Goal: Task Accomplishment & Management: Complete application form

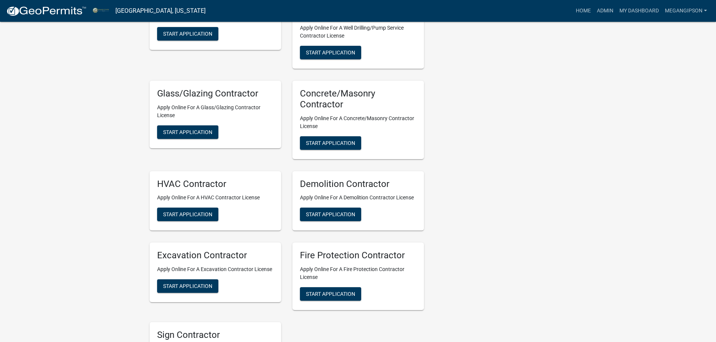
scroll to position [1955, 0]
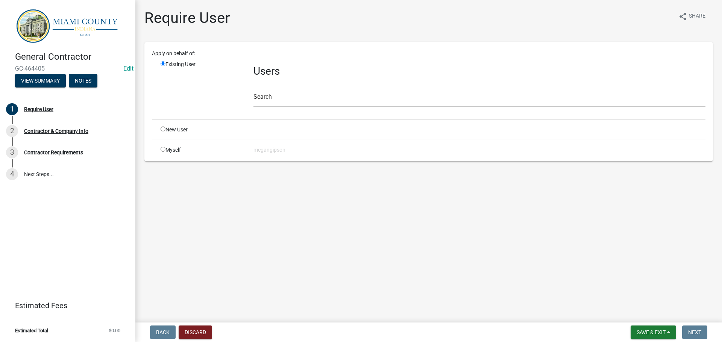
click at [165, 132] on input "radio" at bounding box center [163, 129] width 5 height 5
radio input "true"
radio input "false"
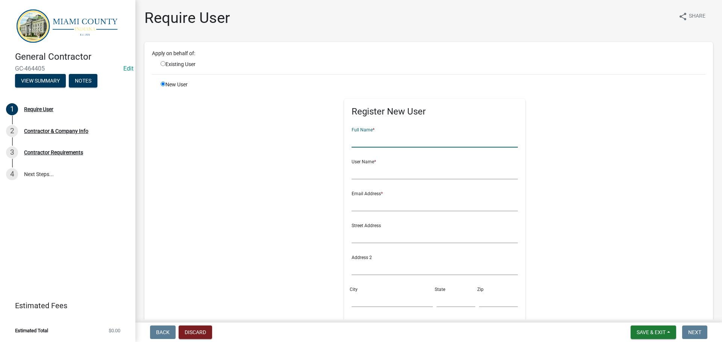
click at [381, 148] on input "text" at bounding box center [435, 139] width 167 height 15
type input "[PERSON_NAME]"
click at [380, 212] on input "text" at bounding box center [435, 203] width 167 height 15
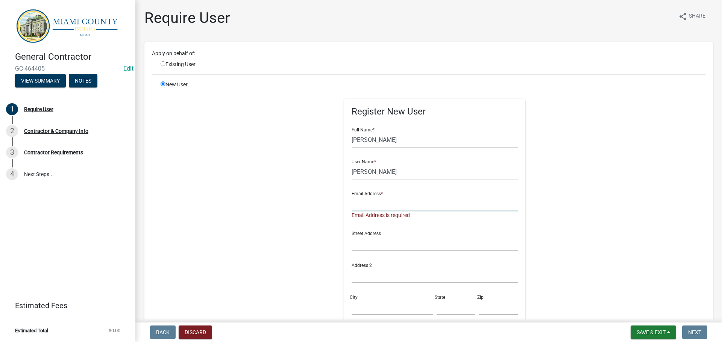
click at [376, 212] on input "text" at bounding box center [435, 203] width 167 height 15
type input "[EMAIL_ADDRESS][DOMAIN_NAME]"
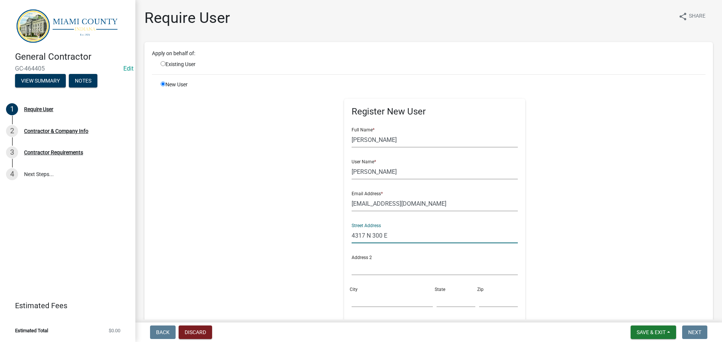
type input "4317 N 300 E"
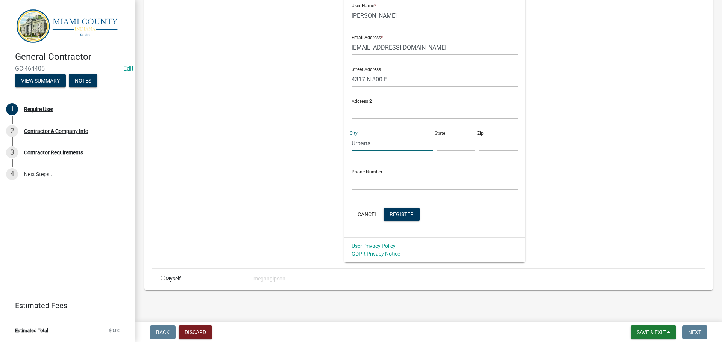
type input "Urbana"
type input "IN"
type input "46990"
click at [401, 190] on input "text" at bounding box center [435, 181] width 167 height 15
drag, startPoint x: 420, startPoint y: 203, endPoint x: 306, endPoint y: 209, distance: 113.7
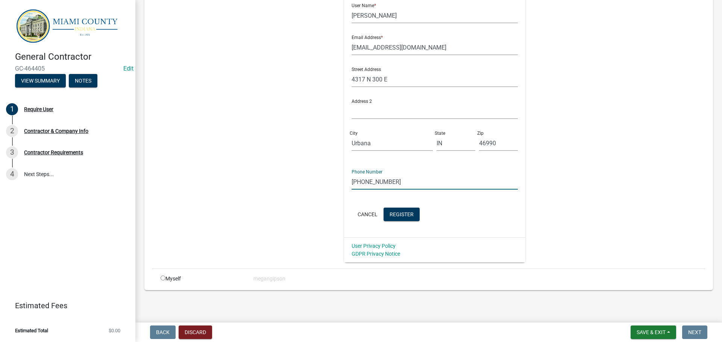
click at [306, 209] on div "Register New User Full Name * [PERSON_NAME] User Name * [PERSON_NAME] Email Add…" at bounding box center [434, 93] width 385 height 338
type input "[PHONE_NUMBER]"
click at [408, 221] on button "Register" at bounding box center [401, 215] width 36 height 14
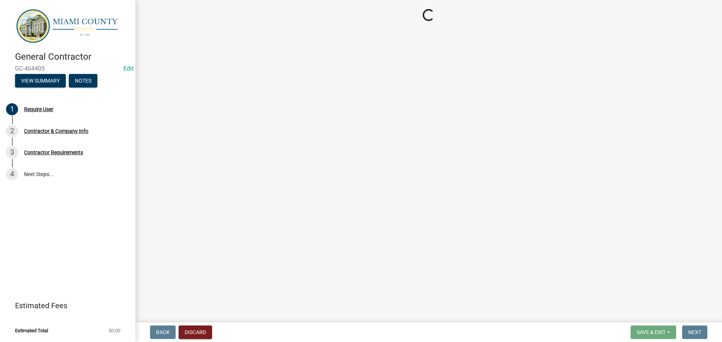
scroll to position [0, 0]
select select "IN"
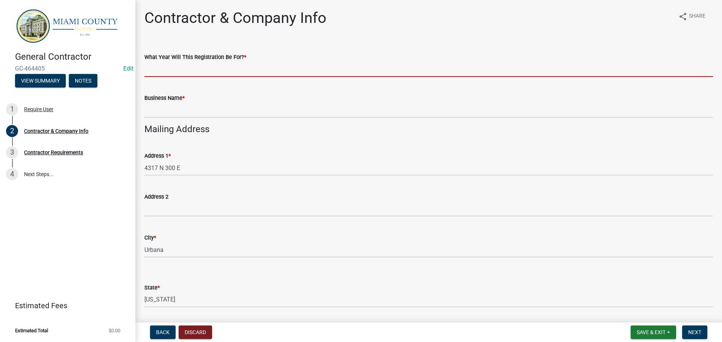
click at [218, 73] on input "What Year Will This Registration Be For? *" at bounding box center [428, 69] width 568 height 15
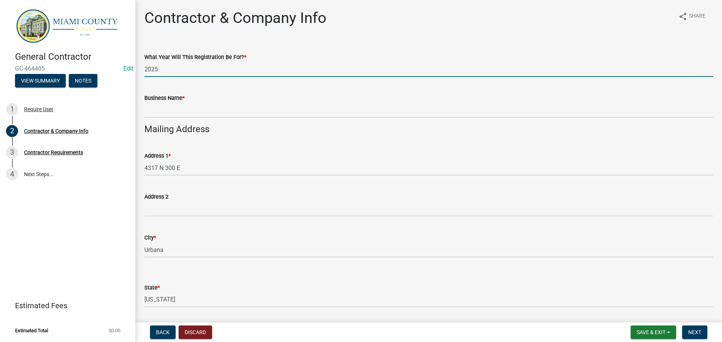
type input "2025"
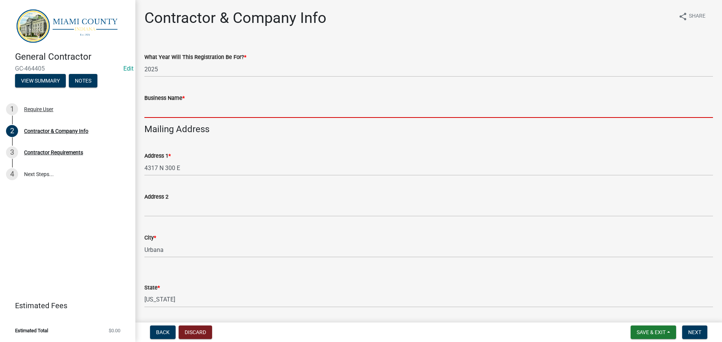
click at [194, 118] on input "Business Name *" at bounding box center [428, 110] width 568 height 15
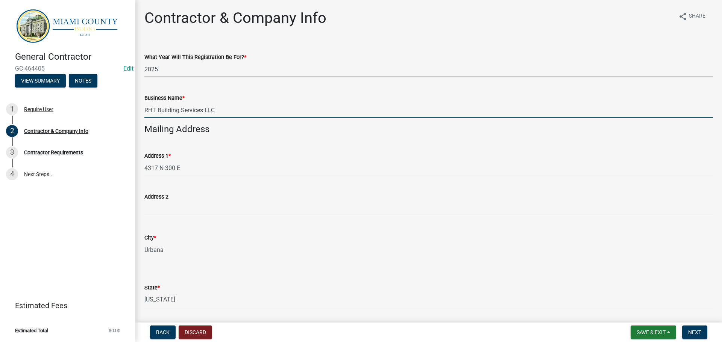
type input "RHT Building Services LLC"
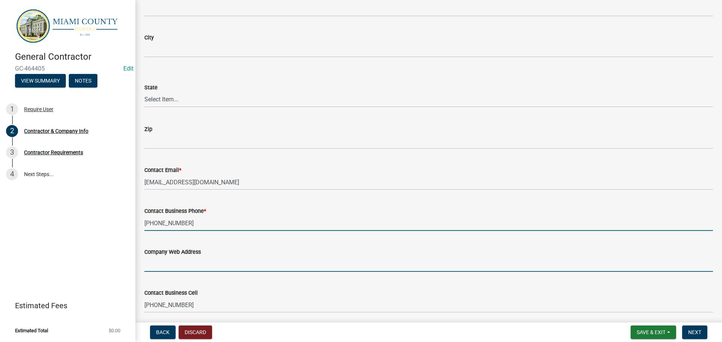
scroll to position [576, 0]
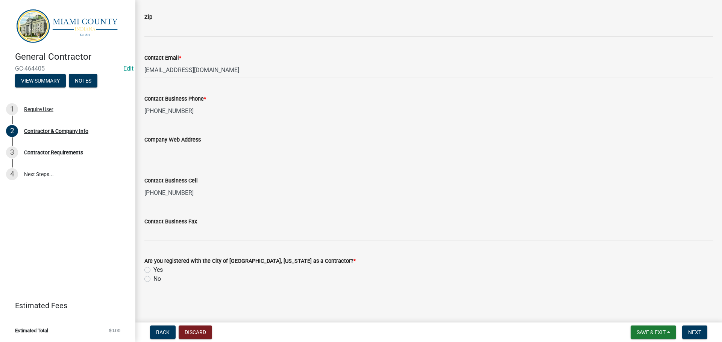
click at [152, 275] on div "Yes" at bounding box center [428, 270] width 568 height 9
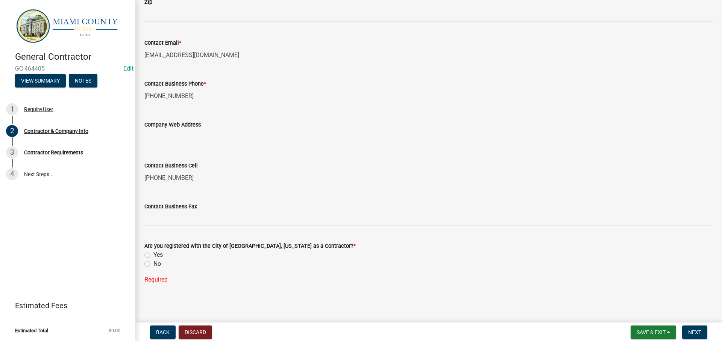
click at [152, 260] on div "Yes" at bounding box center [428, 255] width 568 height 9
click at [153, 260] on label "Yes" at bounding box center [157, 255] width 9 height 9
click at [153, 256] on input "Yes" at bounding box center [155, 253] width 5 height 5
radio input "true"
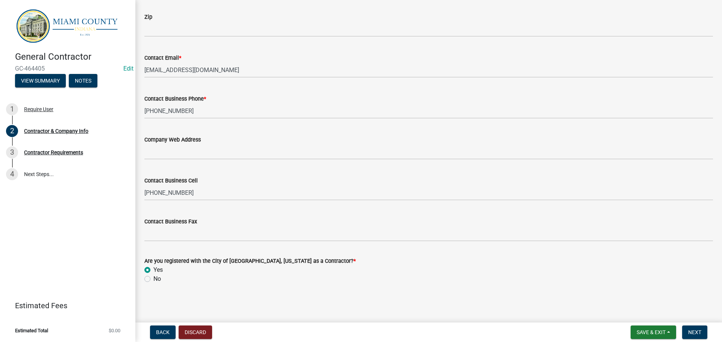
scroll to position [602, 0]
click at [703, 330] on button "Next" at bounding box center [694, 333] width 25 height 14
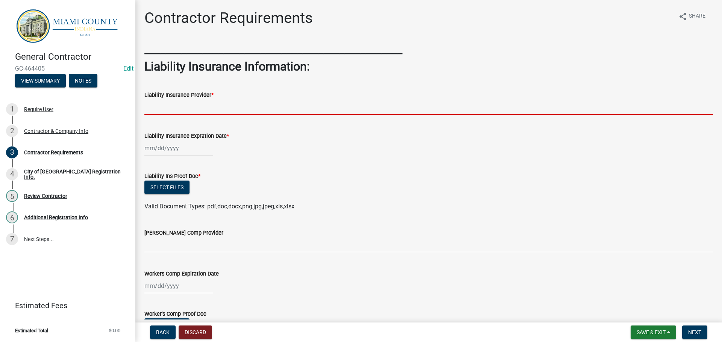
click at [195, 115] on input "Liability Insurance Provider *" at bounding box center [428, 107] width 568 height 15
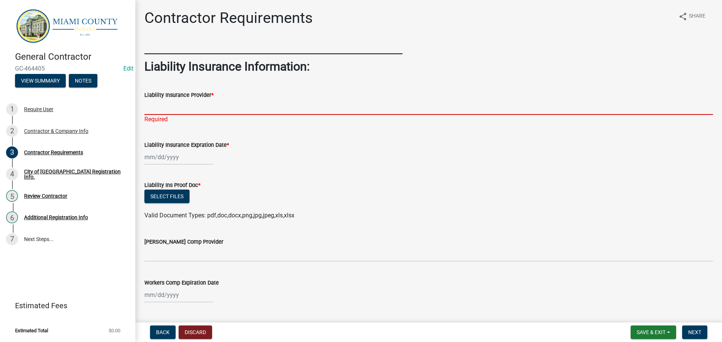
click at [210, 100] on div "Liability Insurance Provider *" at bounding box center [428, 95] width 568 height 9
click at [205, 115] on input "Liability Insurance Provider *" at bounding box center [428, 107] width 568 height 15
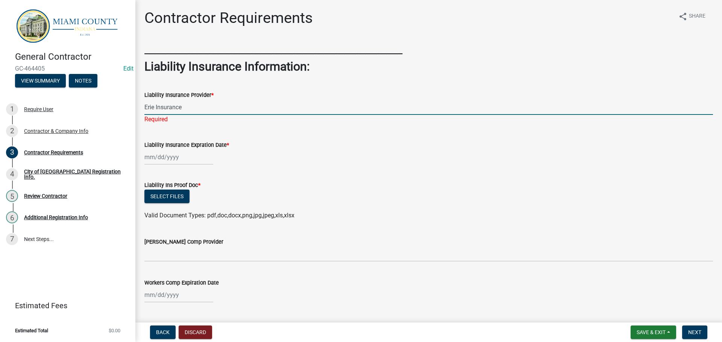
type input "Erie Insurance"
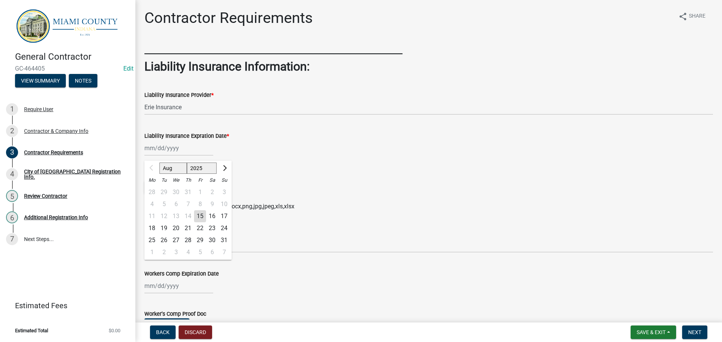
click at [217, 174] on select "2025 2026 2027 2028 2029 2030 2031 2032 2033 2034 2035 2036 2037 2038 2039 2040…" at bounding box center [202, 168] width 30 height 11
select select "2026"
click at [193, 174] on select "2025 2026 2027 2028 2029 2030 2031 2032 2033 2034 2035 2036 2037 2038 2039 2040…" at bounding box center [202, 168] width 30 height 11
click at [179, 174] on select "Jan Feb Mar Apr May Jun [DATE] Aug Sep Oct Nov Dec" at bounding box center [174, 168] width 30 height 11
select select "5"
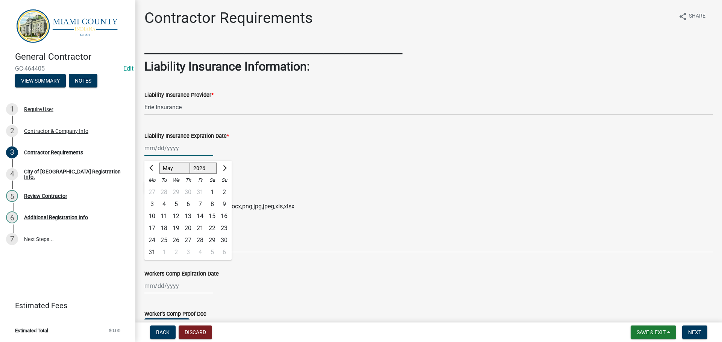
click at [162, 174] on select "Jan Feb Mar Apr May Jun [DATE] Aug Sep Oct Nov Dec" at bounding box center [174, 168] width 30 height 11
click at [206, 199] on div "1" at bounding box center [200, 192] width 12 height 12
type input "[DATE]"
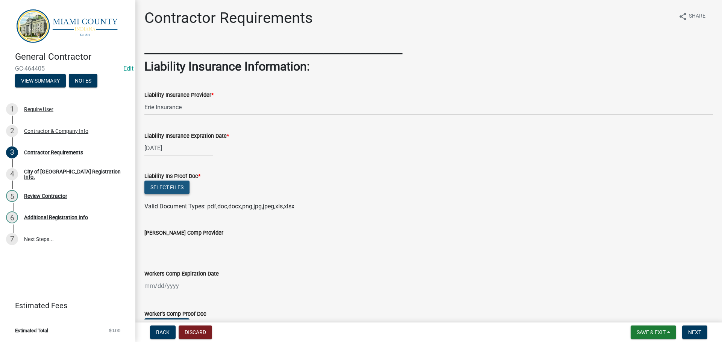
click at [189, 194] on button "Select files" at bounding box center [166, 188] width 45 height 14
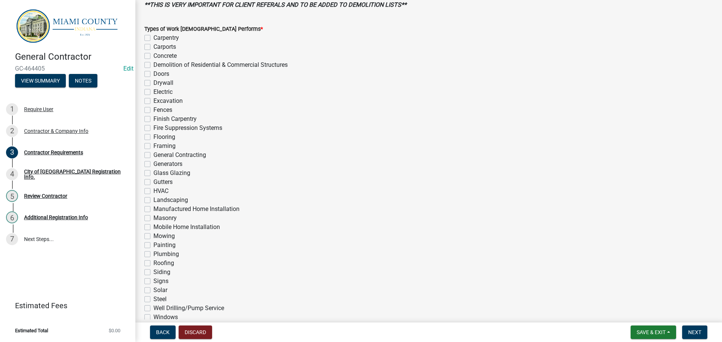
scroll to position [451, 0]
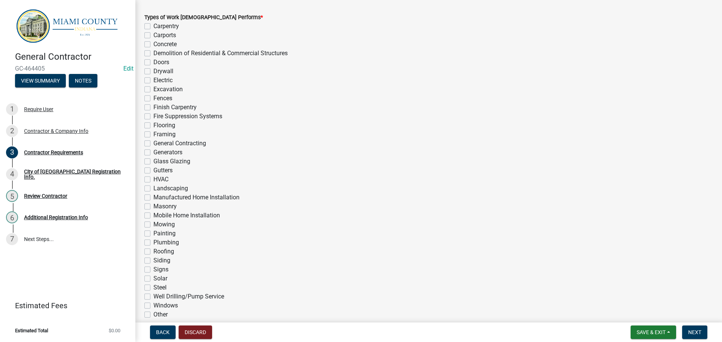
click at [153, 31] on label "Carpentry" at bounding box center [166, 26] width 26 height 9
click at [153, 27] on input "Carpentry" at bounding box center [155, 24] width 5 height 5
checkbox input "true"
checkbox input "false"
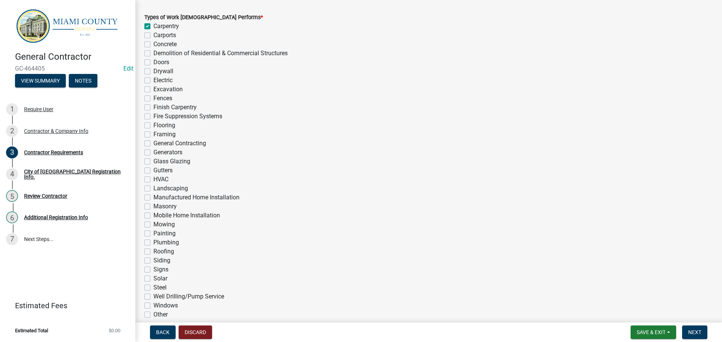
checkbox input "false"
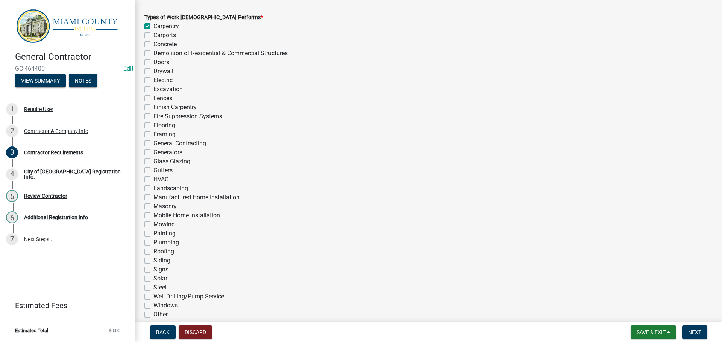
checkbox input "false"
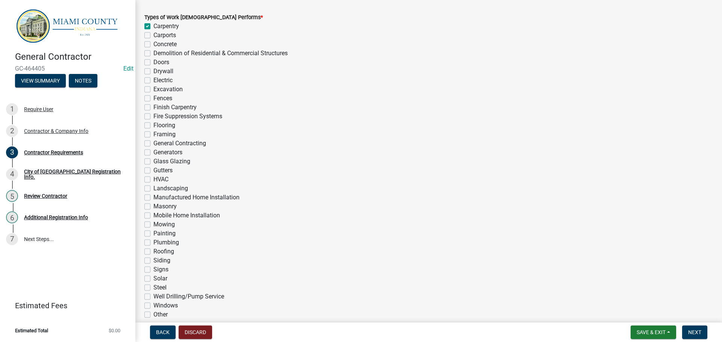
checkbox input "false"
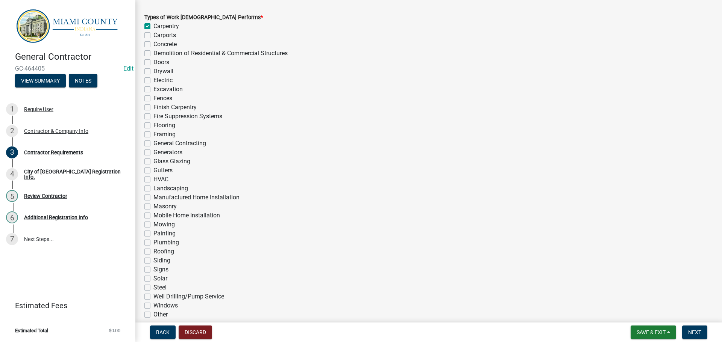
checkbox input "false"
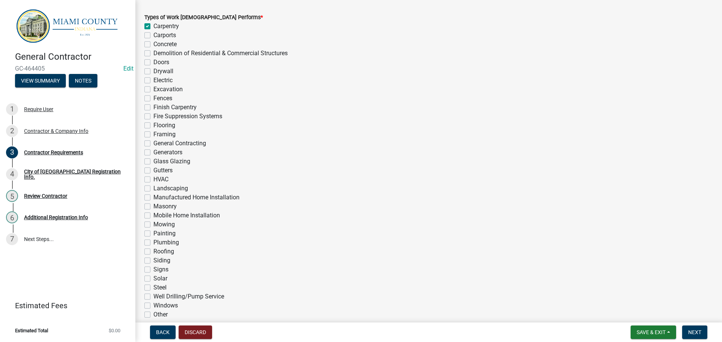
checkbox input "false"
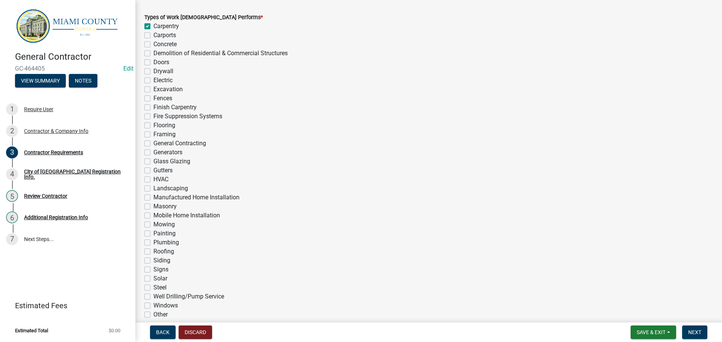
checkbox input "false"
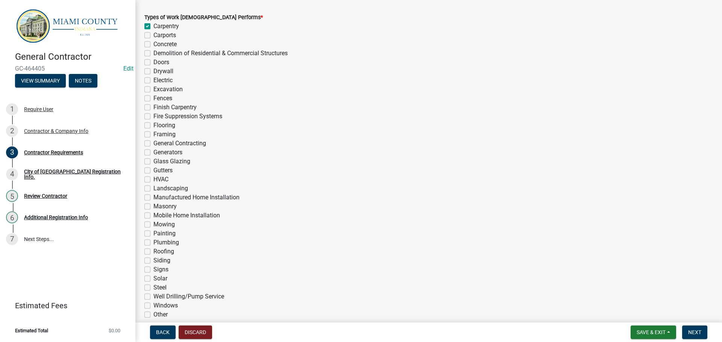
click at [153, 40] on label "Carports" at bounding box center [164, 35] width 23 height 9
click at [153, 36] on input "Carports" at bounding box center [155, 33] width 5 height 5
checkbox input "true"
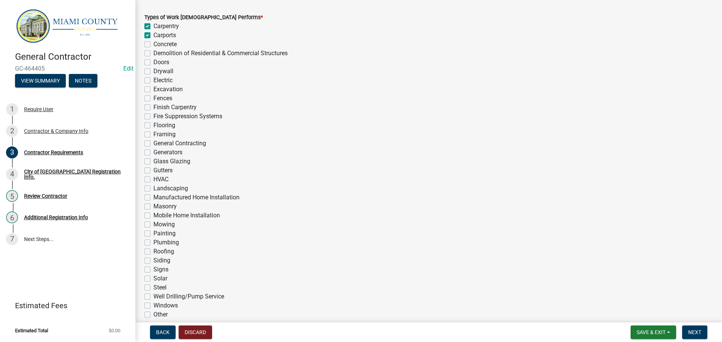
checkbox input "false"
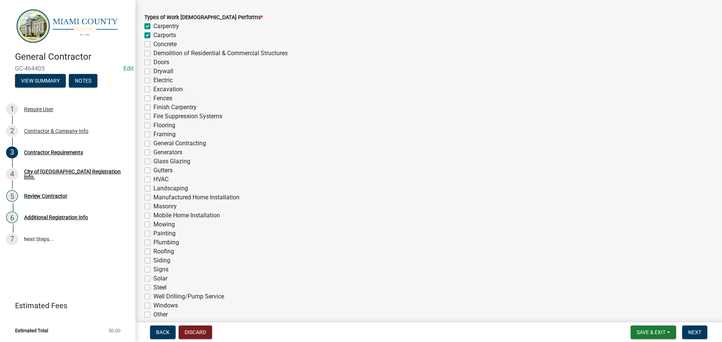
checkbox input "false"
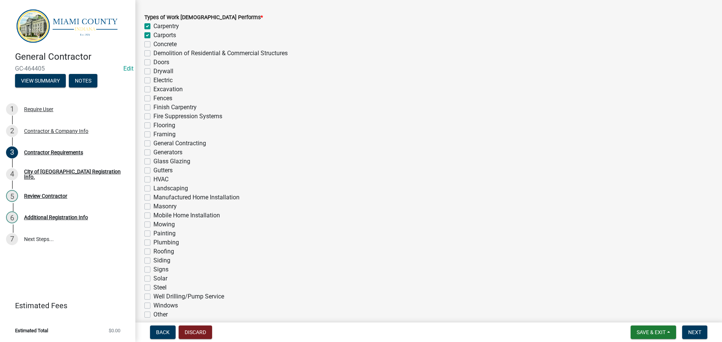
checkbox input "false"
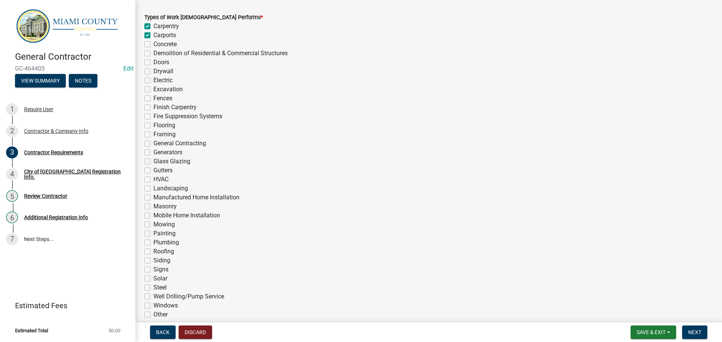
checkbox input "false"
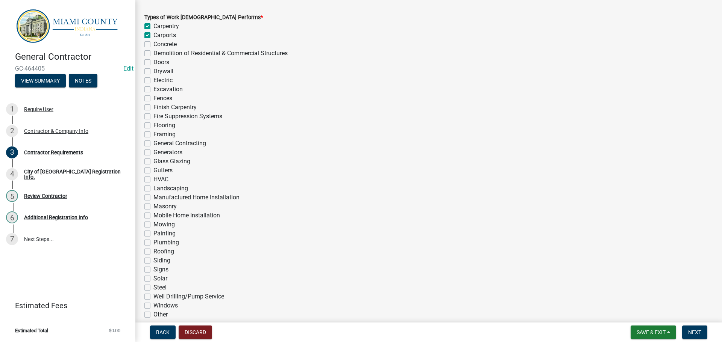
checkbox input "false"
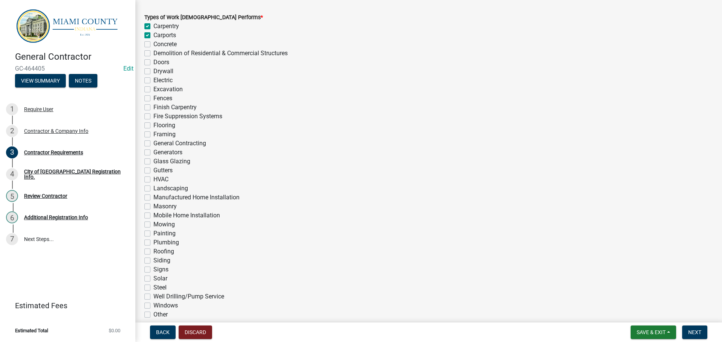
checkbox input "false"
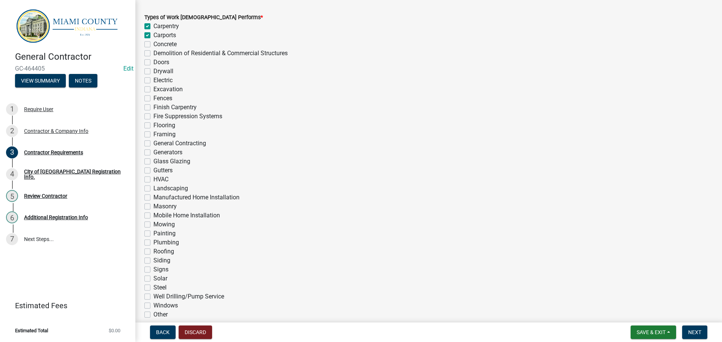
checkbox input "false"
click at [153, 49] on label "Concrete" at bounding box center [164, 44] width 23 height 9
click at [153, 45] on input "Concrete" at bounding box center [155, 42] width 5 height 5
checkbox input "true"
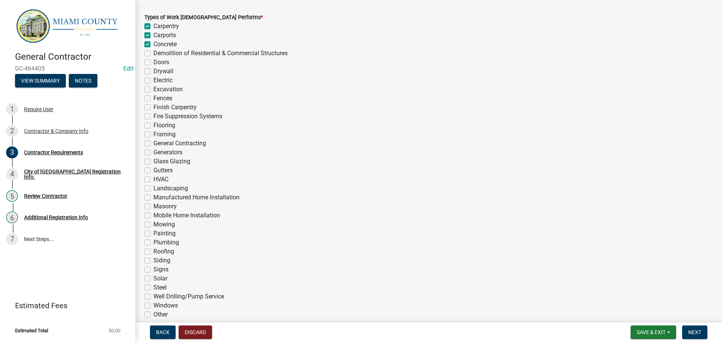
checkbox input "true"
checkbox input "false"
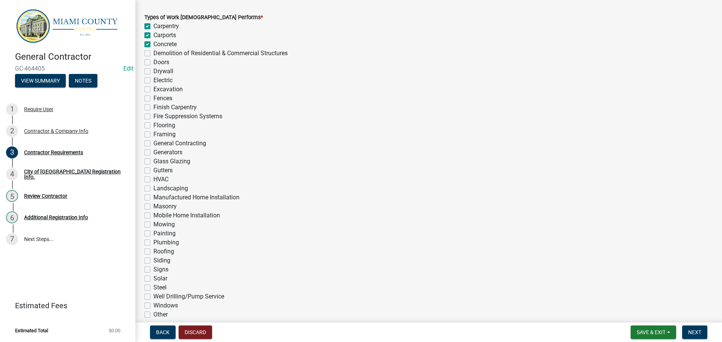
checkbox input "false"
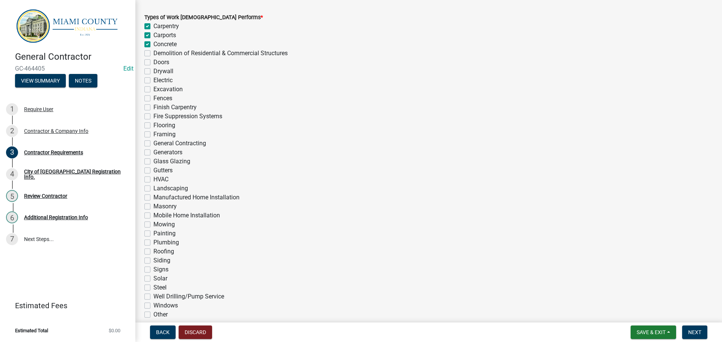
checkbox input "false"
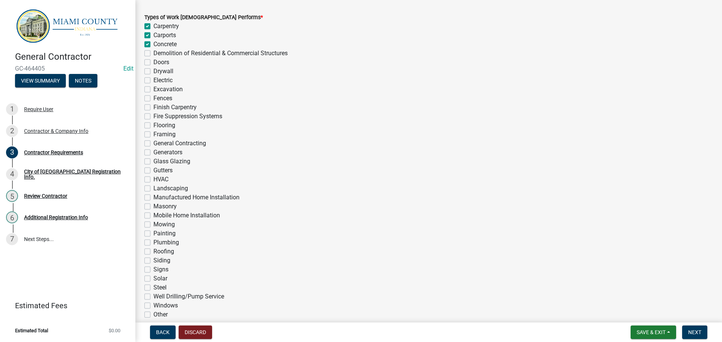
checkbox input "false"
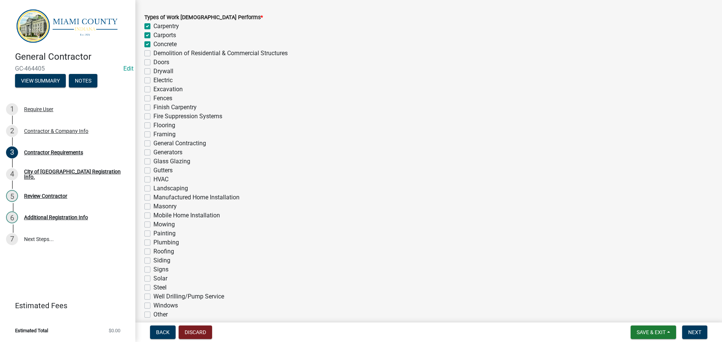
checkbox input "false"
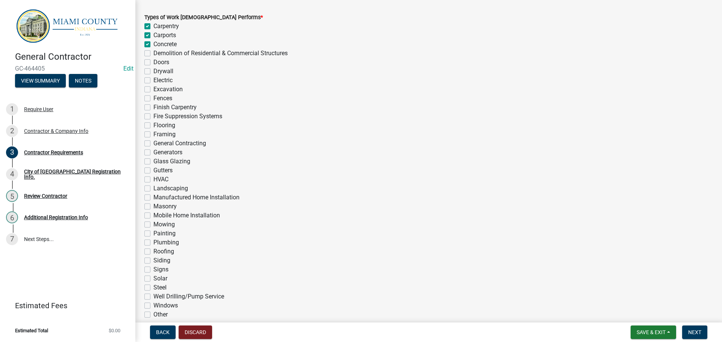
checkbox input "false"
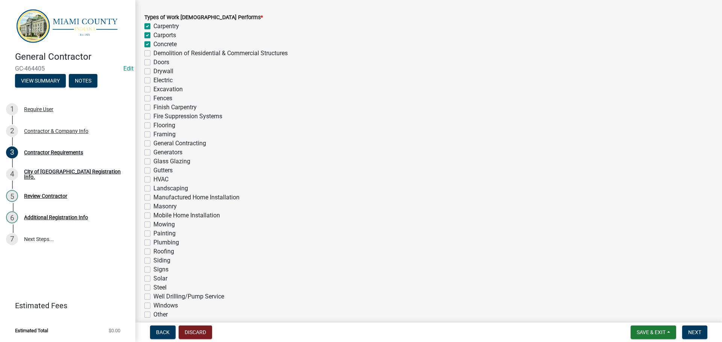
checkbox input "false"
click at [153, 67] on label "Doors" at bounding box center [161, 62] width 16 height 9
click at [153, 63] on input "Doors" at bounding box center [155, 60] width 5 height 5
checkbox input "true"
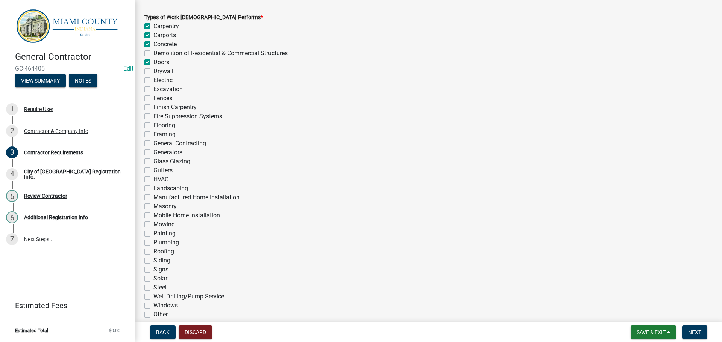
checkbox input "true"
checkbox input "false"
checkbox input "true"
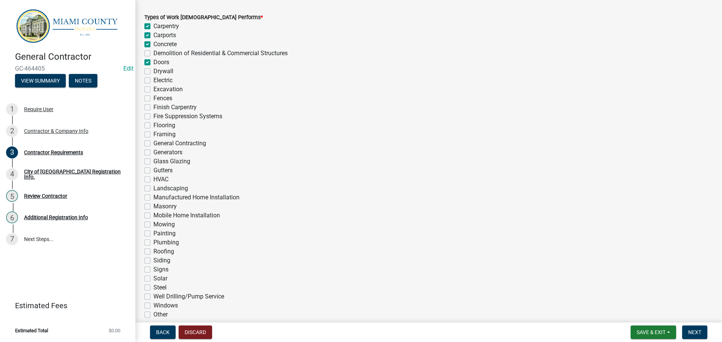
checkbox input "false"
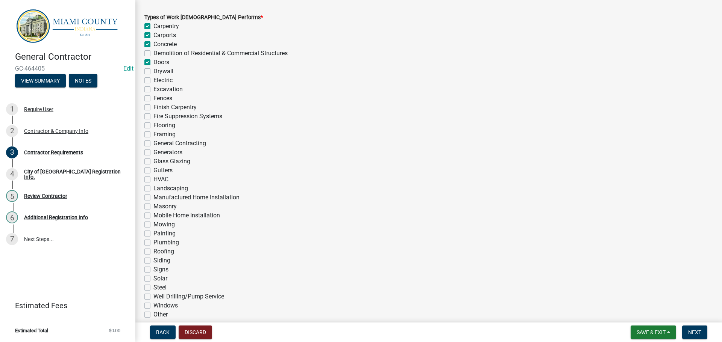
checkbox input "false"
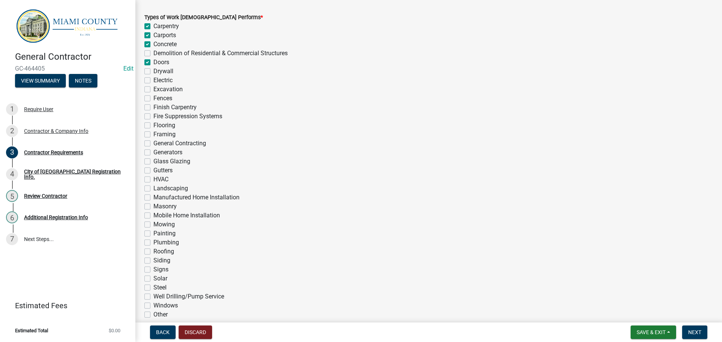
checkbox input "false"
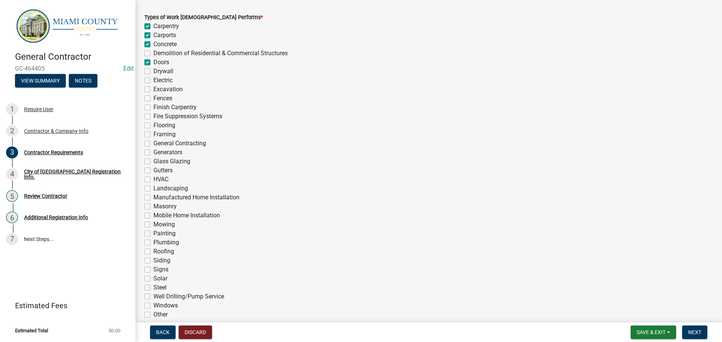
checkbox input "false"
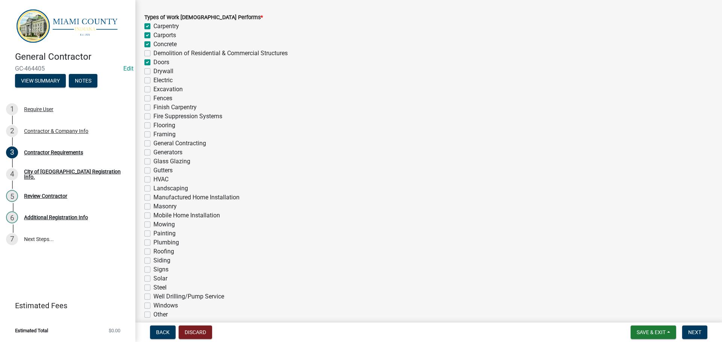
checkbox input "false"
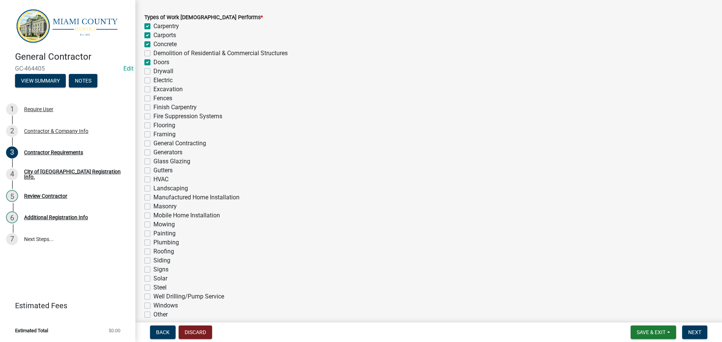
checkbox input "false"
click at [153, 76] on label "Drywall" at bounding box center [163, 71] width 20 height 9
click at [153, 72] on input "Drywall" at bounding box center [155, 69] width 5 height 5
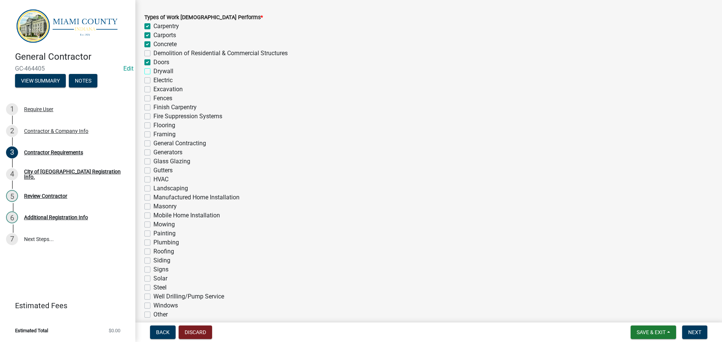
checkbox input "true"
checkbox input "false"
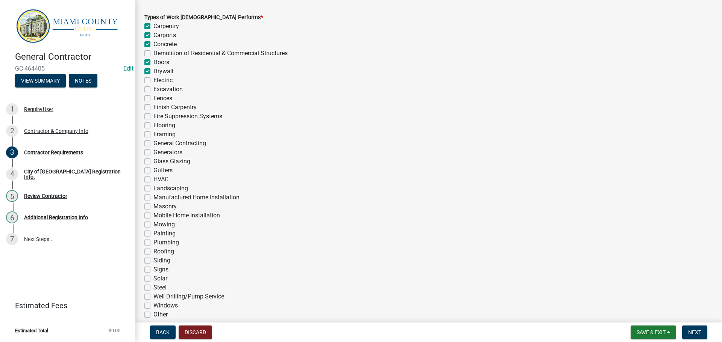
checkbox input "true"
checkbox input "false"
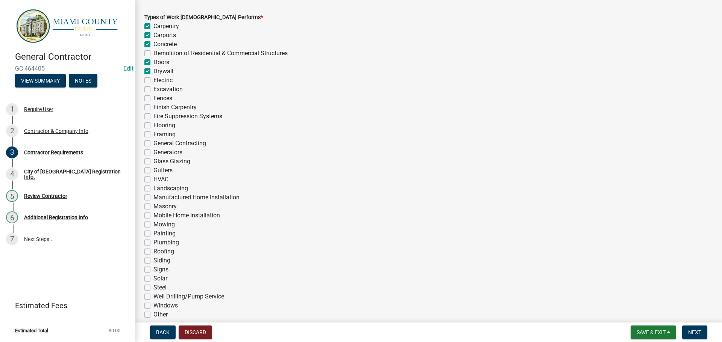
checkbox input "false"
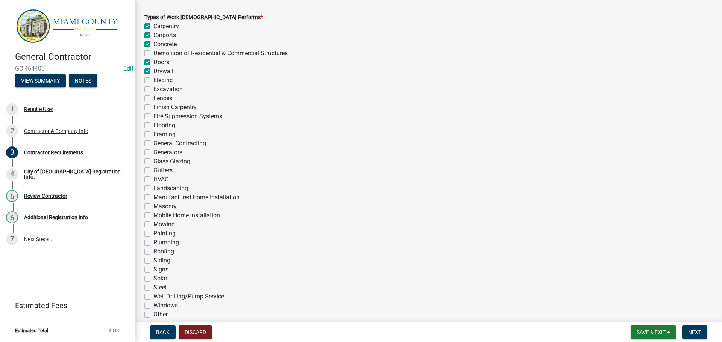
checkbox input "false"
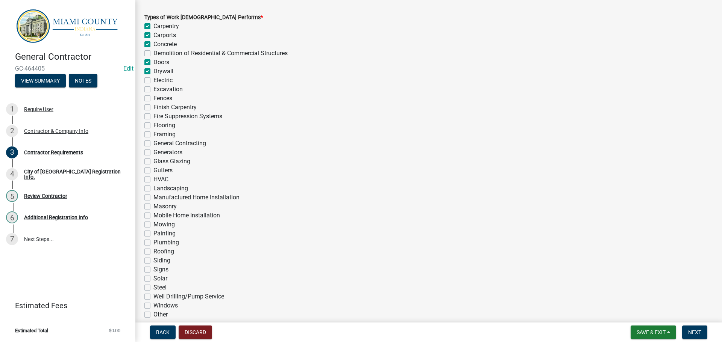
checkbox input "false"
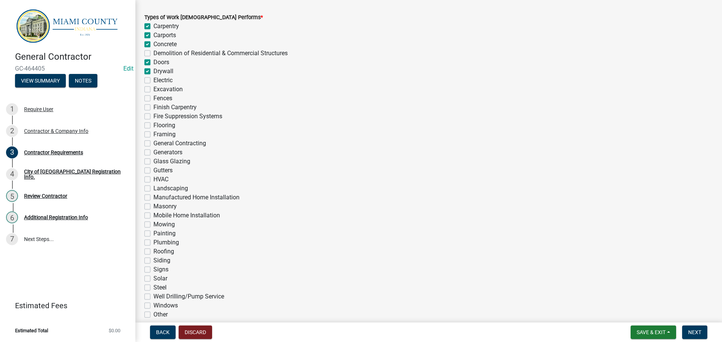
checkbox input "false"
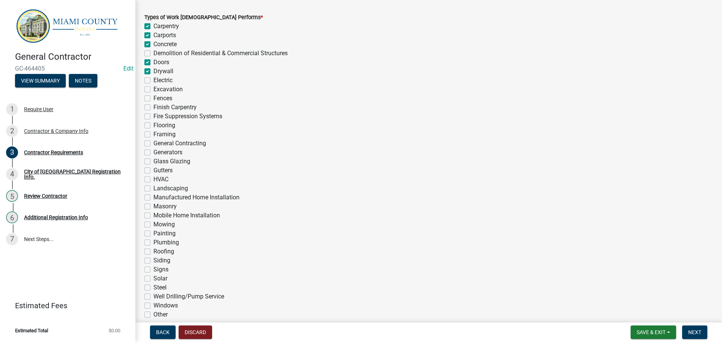
checkbox input "false"
click at [153, 85] on label "Electric" at bounding box center [162, 80] width 19 height 9
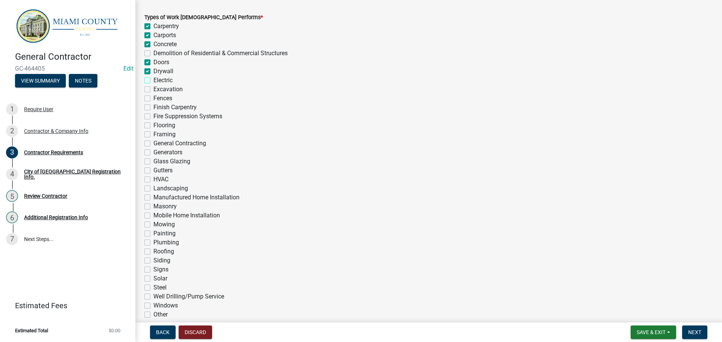
click at [153, 81] on input "Electric" at bounding box center [155, 78] width 5 height 5
checkbox input "true"
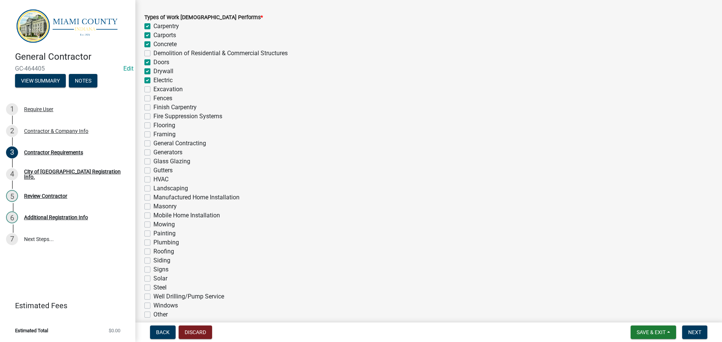
checkbox input "false"
checkbox input "true"
checkbox input "false"
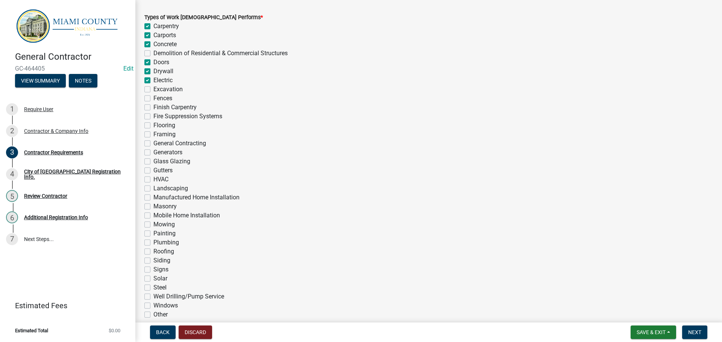
checkbox input "false"
click at [153, 85] on label "Electric" at bounding box center [162, 80] width 19 height 9
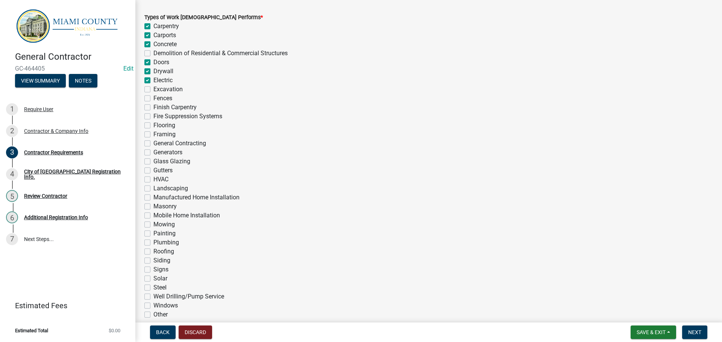
click at [153, 81] on input "Electric" at bounding box center [155, 78] width 5 height 5
click at [153, 94] on label "Excavation" at bounding box center [167, 89] width 29 height 9
click at [153, 90] on input "Excavation" at bounding box center [155, 87] width 5 height 5
click at [153, 103] on label "Fences" at bounding box center [162, 98] width 19 height 9
click at [153, 99] on input "Fences" at bounding box center [155, 96] width 5 height 5
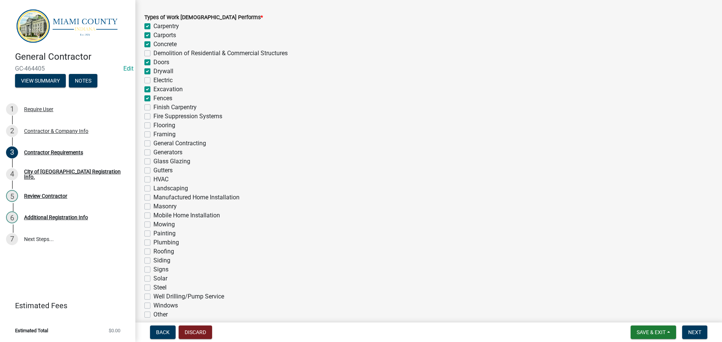
click at [153, 112] on label "Finish Carpentry" at bounding box center [174, 107] width 43 height 9
click at [153, 108] on input "Finish Carpentry" at bounding box center [155, 105] width 5 height 5
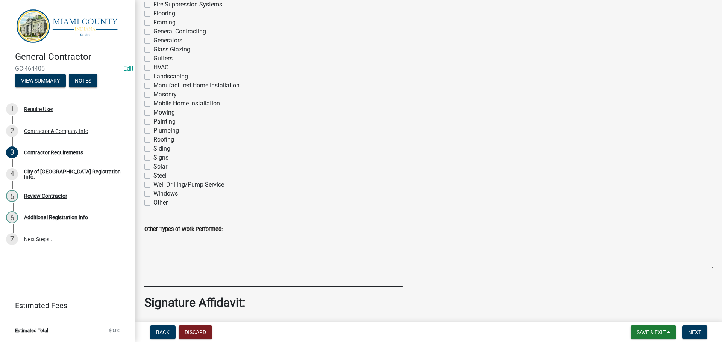
scroll to position [564, 0]
click at [153, 17] on label "Flooring" at bounding box center [164, 12] width 22 height 9
click at [153, 13] on input "Flooring" at bounding box center [155, 10] width 5 height 5
click at [153, 17] on label "Flooring" at bounding box center [164, 12] width 22 height 9
click at [153, 13] on input "Flooring" at bounding box center [155, 10] width 5 height 5
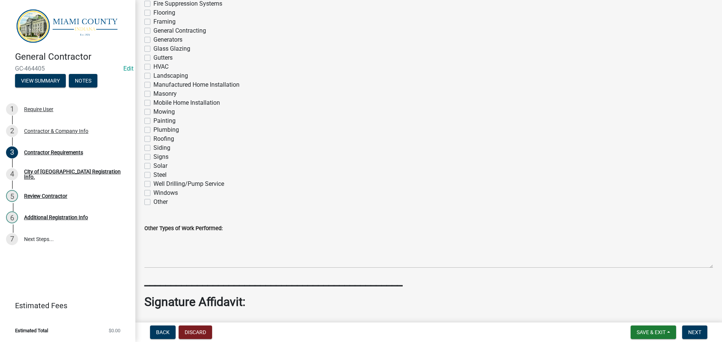
click at [153, 35] on label "General Contracting" at bounding box center [179, 30] width 53 height 9
click at [153, 31] on input "General Contracting" at bounding box center [155, 28] width 5 height 5
click at [153, 99] on label "Masonry" at bounding box center [164, 93] width 23 height 9
click at [153, 94] on input "Masonry" at bounding box center [155, 91] width 5 height 5
click at [153, 99] on label "Masonry" at bounding box center [164, 93] width 23 height 9
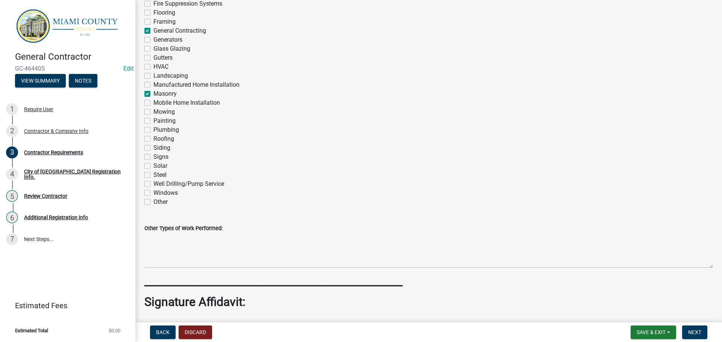
click at [153, 94] on input "Masonry" at bounding box center [155, 91] width 5 height 5
click at [153, 126] on label "Painting" at bounding box center [164, 121] width 22 height 9
click at [153, 121] on input "Painting" at bounding box center [155, 119] width 5 height 5
click at [153, 198] on label "Windows" at bounding box center [165, 193] width 24 height 9
click at [153, 194] on input "Windows" at bounding box center [155, 191] width 5 height 5
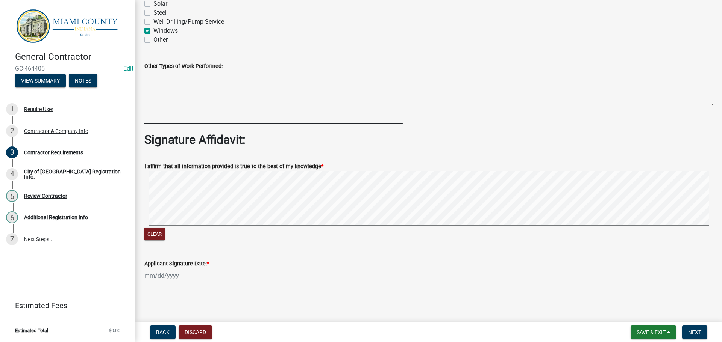
scroll to position [847, 0]
click at [171, 275] on div at bounding box center [178, 275] width 69 height 15
click at [206, 217] on div "15" at bounding box center [200, 223] width 12 height 12
click at [697, 333] on span "Next" at bounding box center [694, 333] width 13 height 6
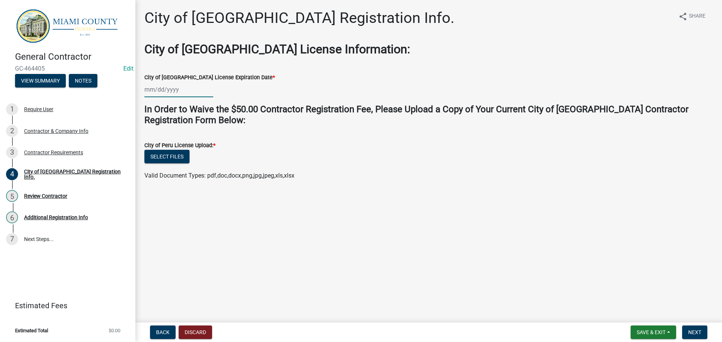
click at [174, 97] on div at bounding box center [178, 89] width 69 height 15
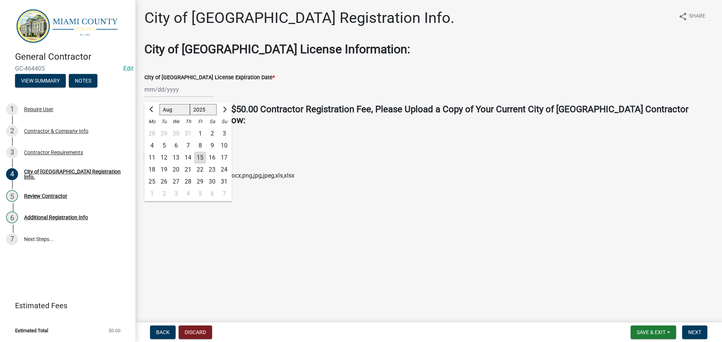
click at [216, 116] on select "1525 1526 1527 1528 1529 1530 1531 1532 1533 1534 1535 1536 1537 1538 1539 1540…" at bounding box center [203, 110] width 27 height 11
click at [217, 116] on select "1525 1526 1527 1528 1529 1530 1531 1532 1533 1534 1535 1536 1537 1538 1539 1540…" at bounding box center [203, 110] width 27 height 11
click at [182, 116] on select "Jan Feb Mar Apr May Jun [DATE] Aug Sep Oct Nov Dec" at bounding box center [174, 110] width 30 height 11
click at [162, 112] on select "Jan Feb Mar Apr May Jun [DATE] Aug Sep Oct Nov Dec" at bounding box center [174, 110] width 30 height 11
click at [182, 188] on div "31" at bounding box center [176, 182] width 12 height 12
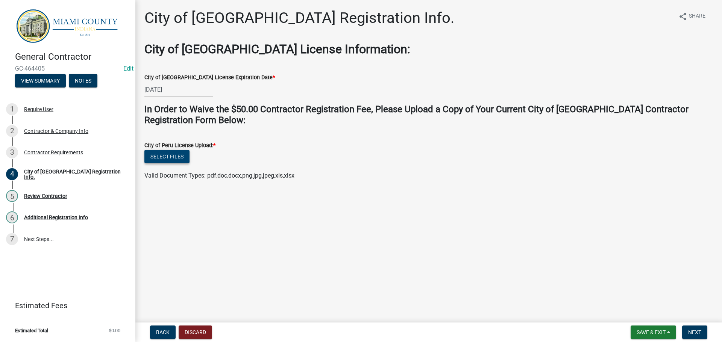
click at [174, 164] on button "Select files" at bounding box center [166, 157] width 45 height 14
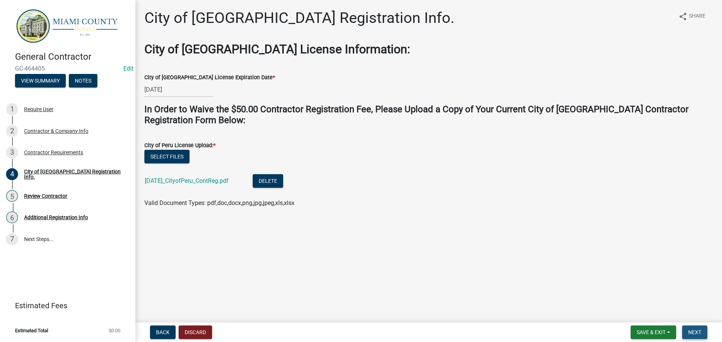
click at [694, 330] on span "Next" at bounding box center [694, 333] width 13 height 6
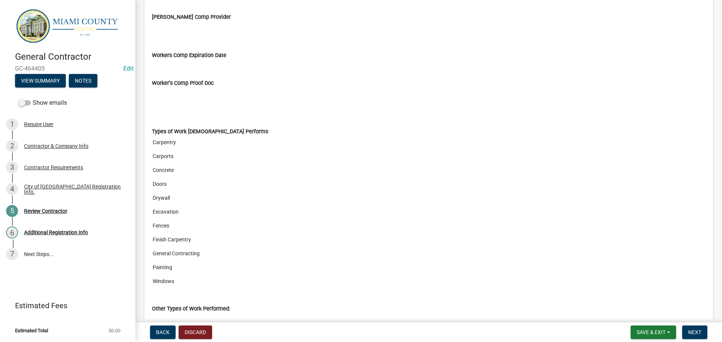
scroll to position [1423, 0]
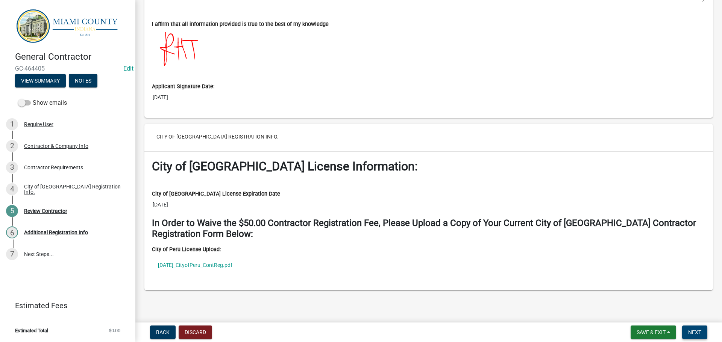
drag, startPoint x: 695, startPoint y: 329, endPoint x: 640, endPoint y: 317, distance: 56.4
click at [695, 330] on span "Next" at bounding box center [694, 333] width 13 height 6
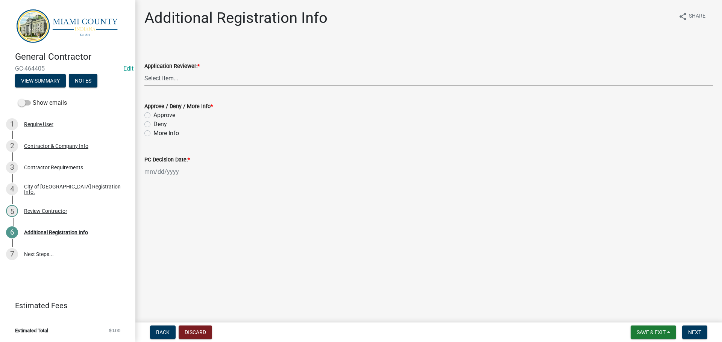
click at [184, 82] on select "Select Item... [PERSON_NAME] [PERSON_NAME] Brooklyn [PERSON_NAME]" at bounding box center [428, 78] width 568 height 15
click at [145, 79] on select "Select Item... [PERSON_NAME] [PERSON_NAME] Brooklyn [PERSON_NAME]" at bounding box center [428, 78] width 568 height 15
click at [158, 120] on label "Approve" at bounding box center [164, 115] width 22 height 9
click at [158, 116] on input "Approve" at bounding box center [155, 113] width 5 height 5
click at [163, 180] on div at bounding box center [178, 171] width 69 height 15
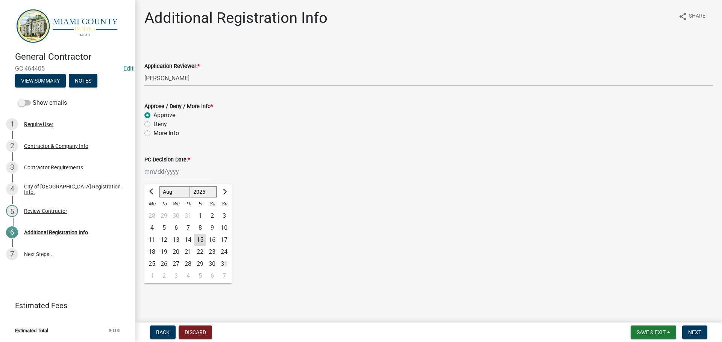
click at [206, 246] on div "15" at bounding box center [200, 240] width 12 height 12
click at [688, 334] on span "Next" at bounding box center [694, 333] width 13 height 6
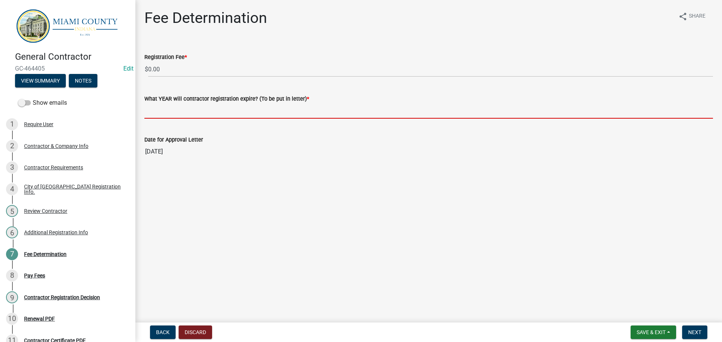
click at [190, 119] on input "What YEAR will contractor registration expire? (To be put in letter) *" at bounding box center [428, 110] width 568 height 15
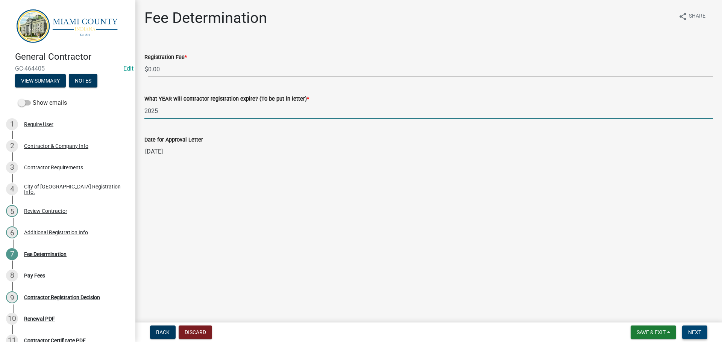
click at [701, 328] on button "Next" at bounding box center [694, 333] width 25 height 14
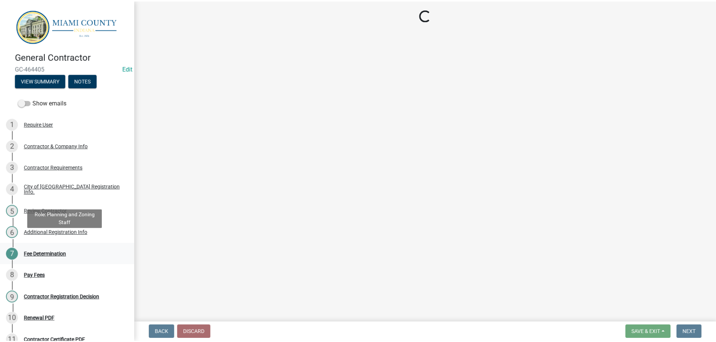
scroll to position [154, 0]
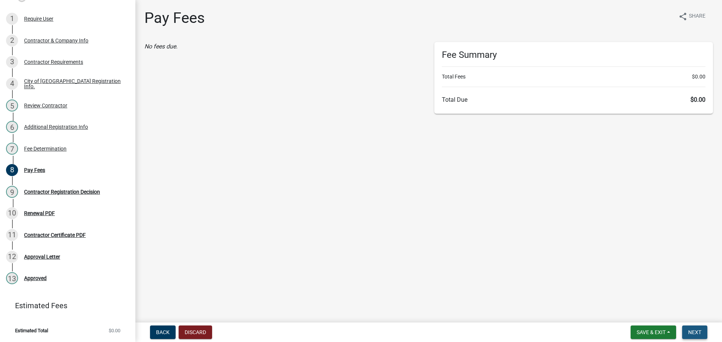
click at [699, 332] on span "Next" at bounding box center [694, 333] width 13 height 6
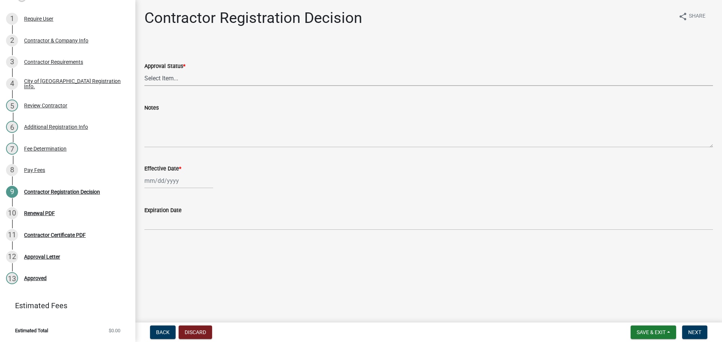
click at [176, 86] on select "Select Item... Approved Denied" at bounding box center [428, 78] width 568 height 15
click at [145, 79] on select "Select Item... Approved Denied" at bounding box center [428, 78] width 568 height 15
click at [169, 189] on div at bounding box center [178, 180] width 69 height 15
click at [206, 133] on div "15" at bounding box center [200, 127] width 12 height 12
click at [694, 334] on span "Next" at bounding box center [694, 333] width 13 height 6
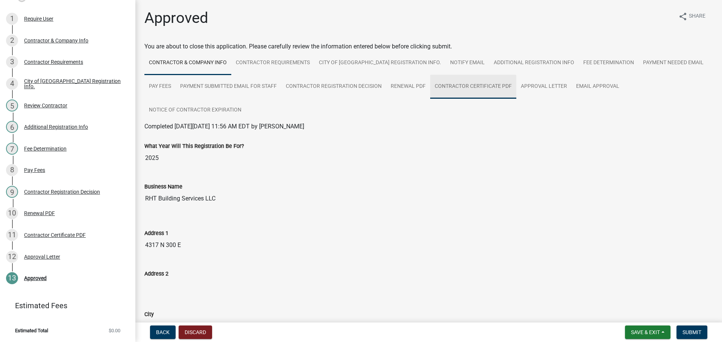
click at [516, 99] on link "Contractor Certificate PDF" at bounding box center [473, 87] width 86 height 24
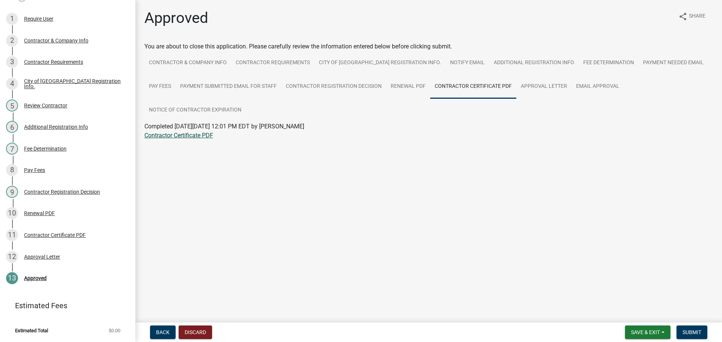
click at [173, 139] on link "Contractor Certificate PDF" at bounding box center [178, 135] width 69 height 7
click at [571, 99] on link "Approval Letter" at bounding box center [543, 87] width 55 height 24
click at [168, 139] on link "Approval Letter" at bounding box center [164, 135] width 40 height 7
click at [691, 332] on span "Submit" at bounding box center [691, 333] width 19 height 6
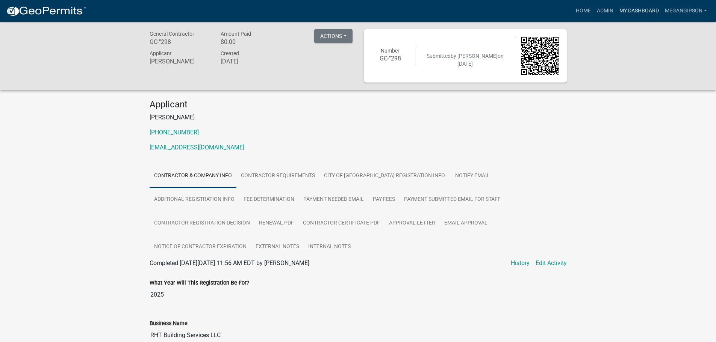
click at [621, 13] on link "My Dashboard" at bounding box center [639, 11] width 45 height 14
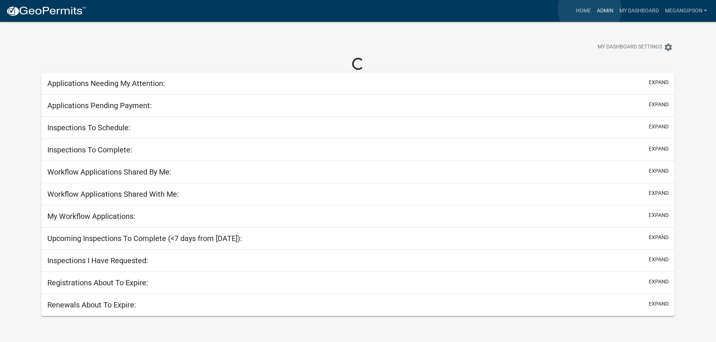
click at [594, 9] on link "Admin" at bounding box center [605, 11] width 23 height 14
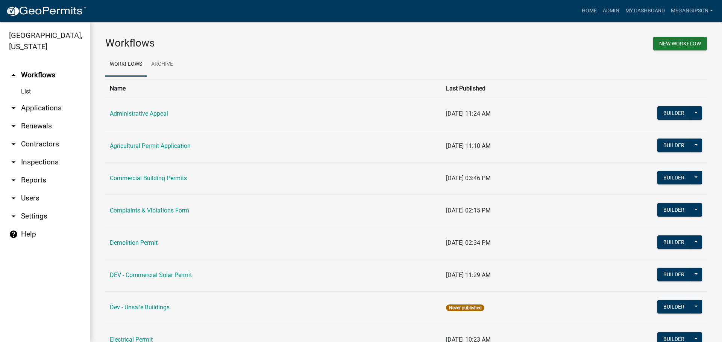
click at [33, 113] on link "arrow_drop_down Applications" at bounding box center [45, 108] width 90 height 18
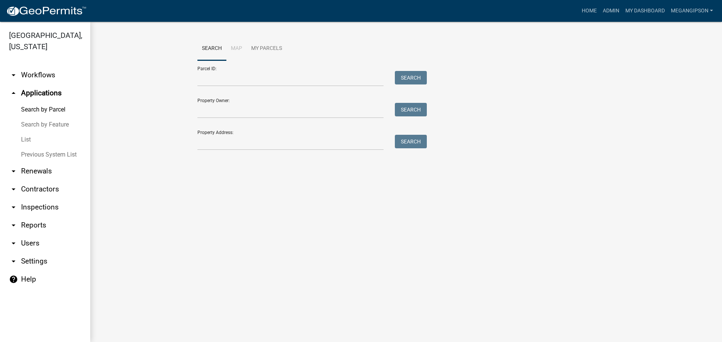
click at [39, 199] on link "arrow_drop_down Contractors" at bounding box center [45, 189] width 90 height 18
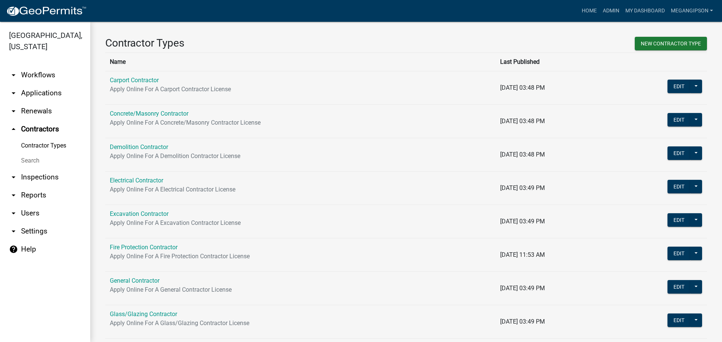
click at [39, 168] on link "Search" at bounding box center [45, 160] width 90 height 15
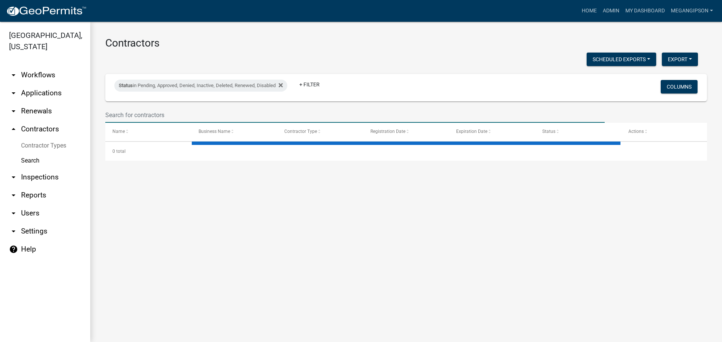
click at [121, 121] on input "text" at bounding box center [354, 115] width 499 height 15
select select "3: 100"
